Goal: Task Accomplishment & Management: Manage account settings

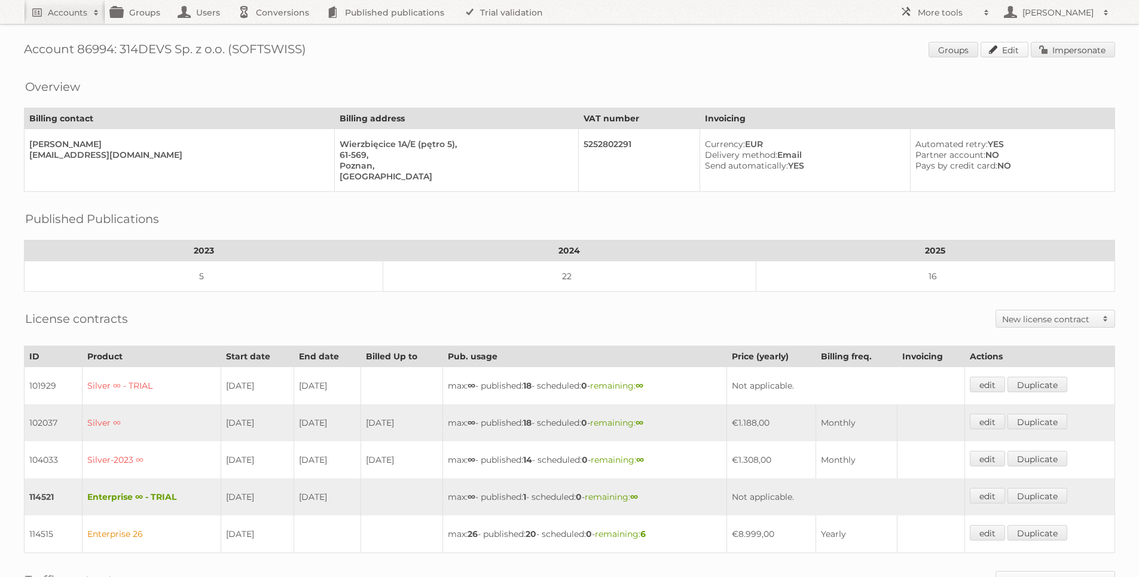
click at [1007, 50] on link "Edit" at bounding box center [1005, 50] width 48 height 16
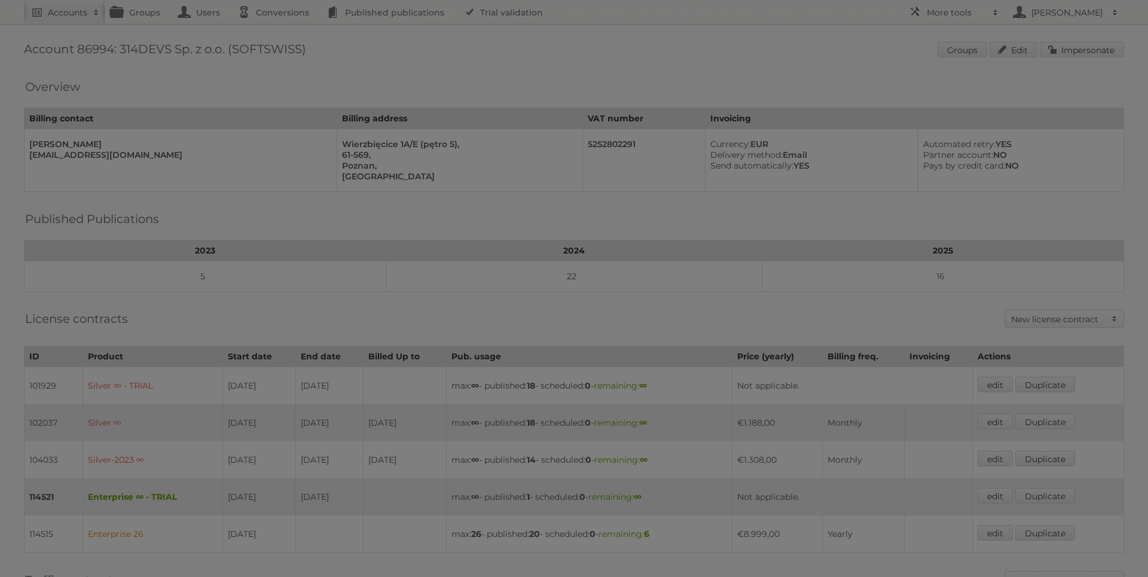
click at [606, 109] on div at bounding box center [574, 288] width 1148 height 577
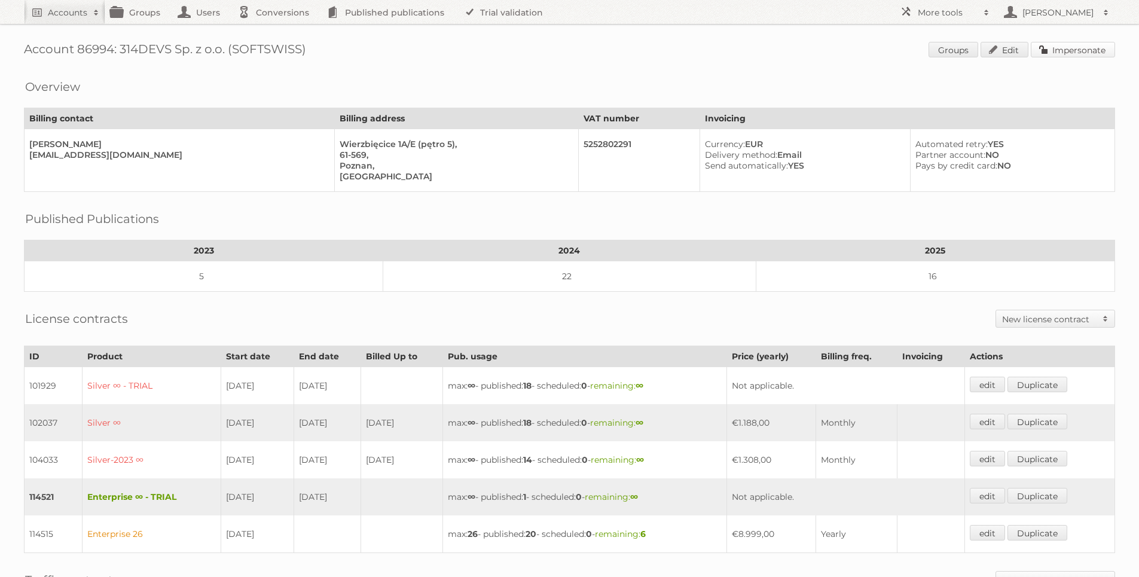
click at [1102, 51] on link "Impersonate" at bounding box center [1073, 50] width 84 height 16
click at [1006, 52] on link "Edit" at bounding box center [1005, 50] width 48 height 16
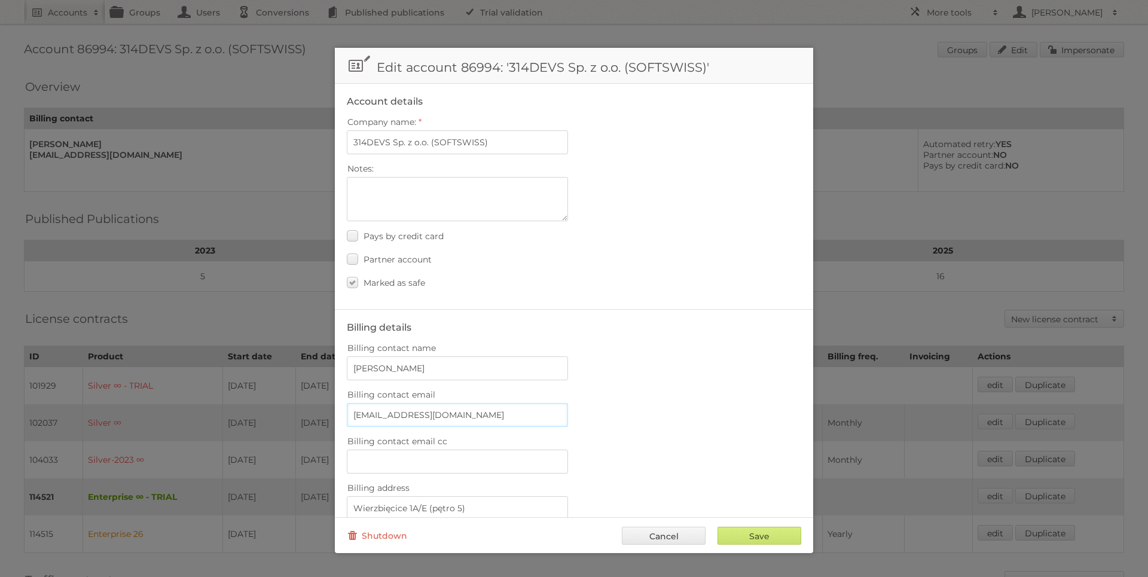
click at [445, 405] on input "billing@softwiss.com" at bounding box center [457, 415] width 221 height 24
click at [445, 408] on input "billing@softwiss.com" at bounding box center [457, 415] width 221 height 24
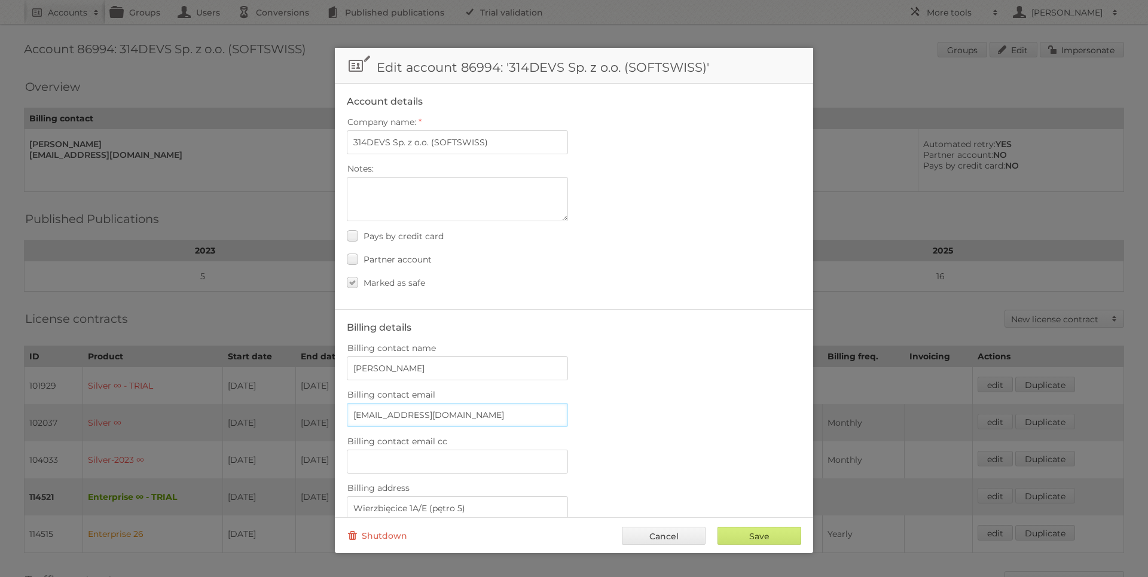
paste input "s"
type input "[EMAIL_ADDRESS][DOMAIN_NAME]"
click at [782, 534] on input "Save" at bounding box center [760, 536] width 84 height 18
type input "..."
